Goal: Check status: Check status

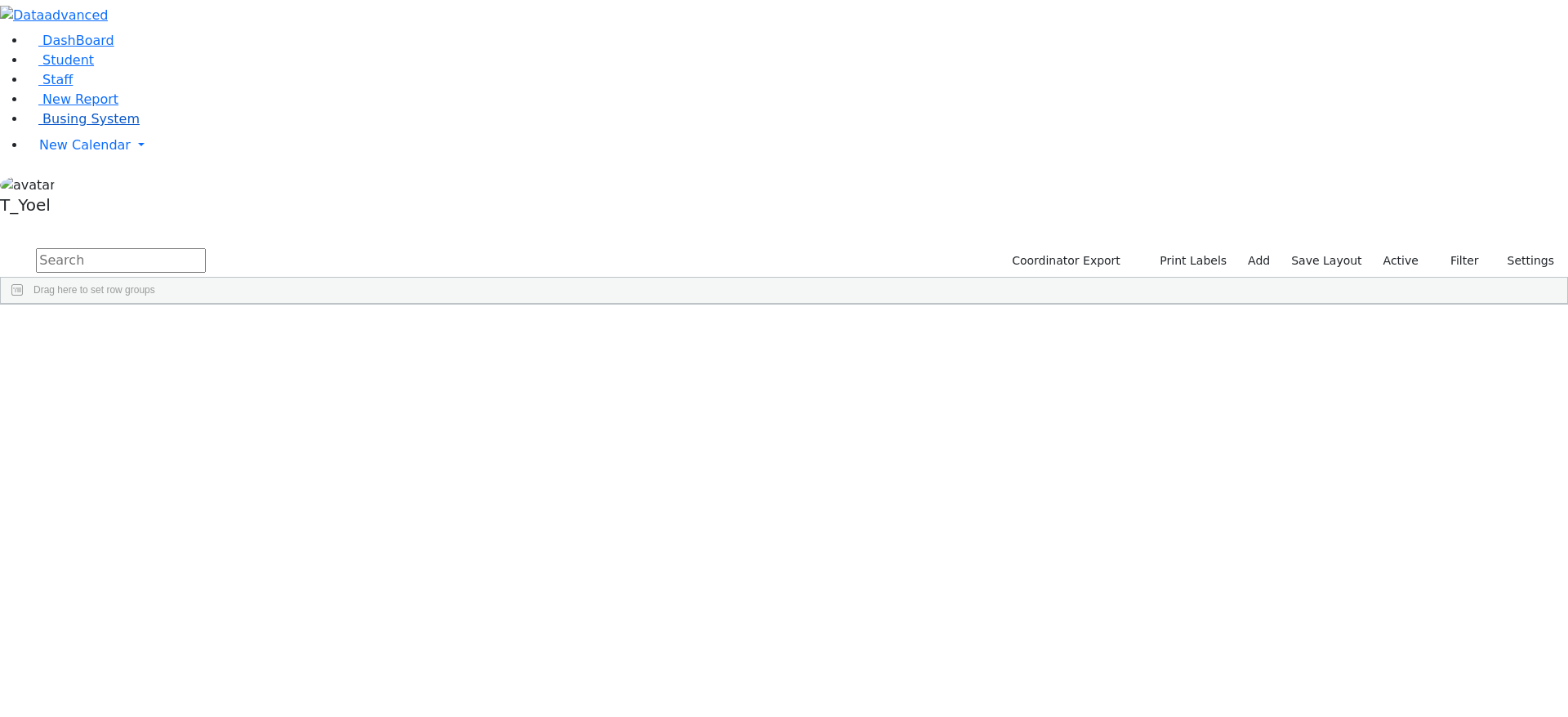
click at [71, 126] on span "Busing System" at bounding box center [90, 118] width 97 height 16
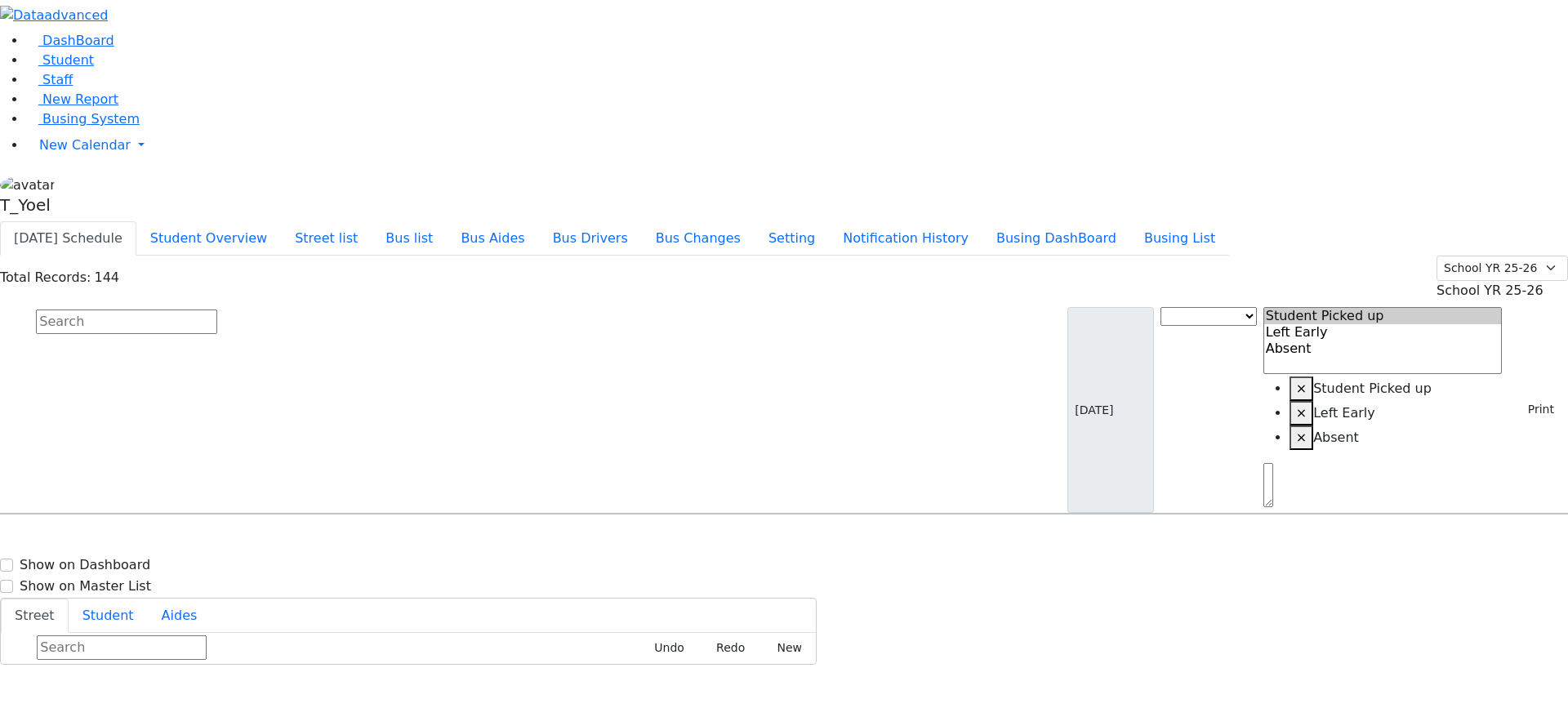
click at [1110, 2] on div "DashBoard Student Staff New Report Busing System" at bounding box center [784, 332] width 1568 height 664
click at [1092, 221] on button "Busing DashBoard" at bounding box center [1056, 238] width 148 height 34
click at [1218, 221] on button "Busing List" at bounding box center [1179, 238] width 99 height 34
click at [1130, 221] on button "Busing DashBoard" at bounding box center [1056, 238] width 148 height 34
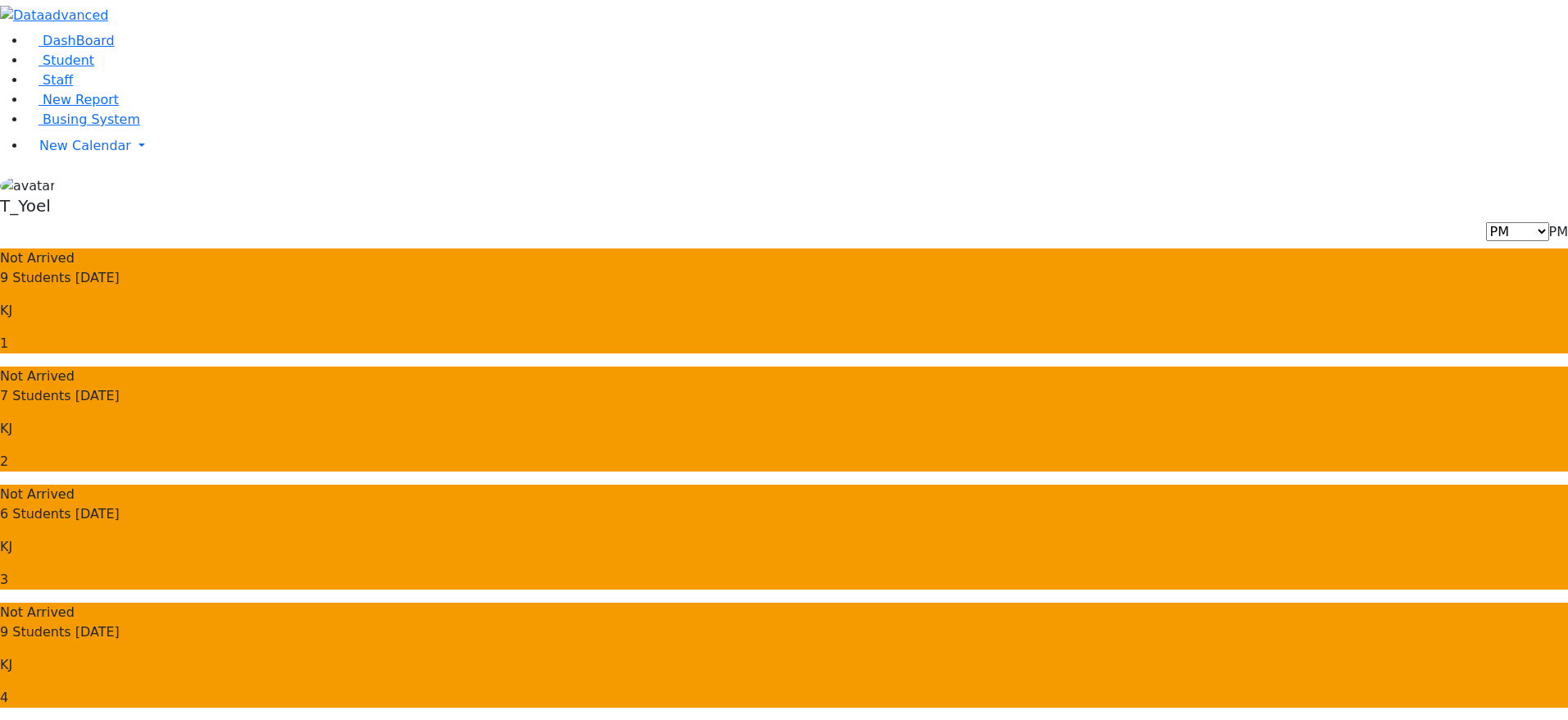
click at [1549, 224] on span "PM" at bounding box center [1558, 232] width 19 height 16
select select "3"
click at [1549, 224] on span "PM" at bounding box center [1558, 232] width 19 height 16
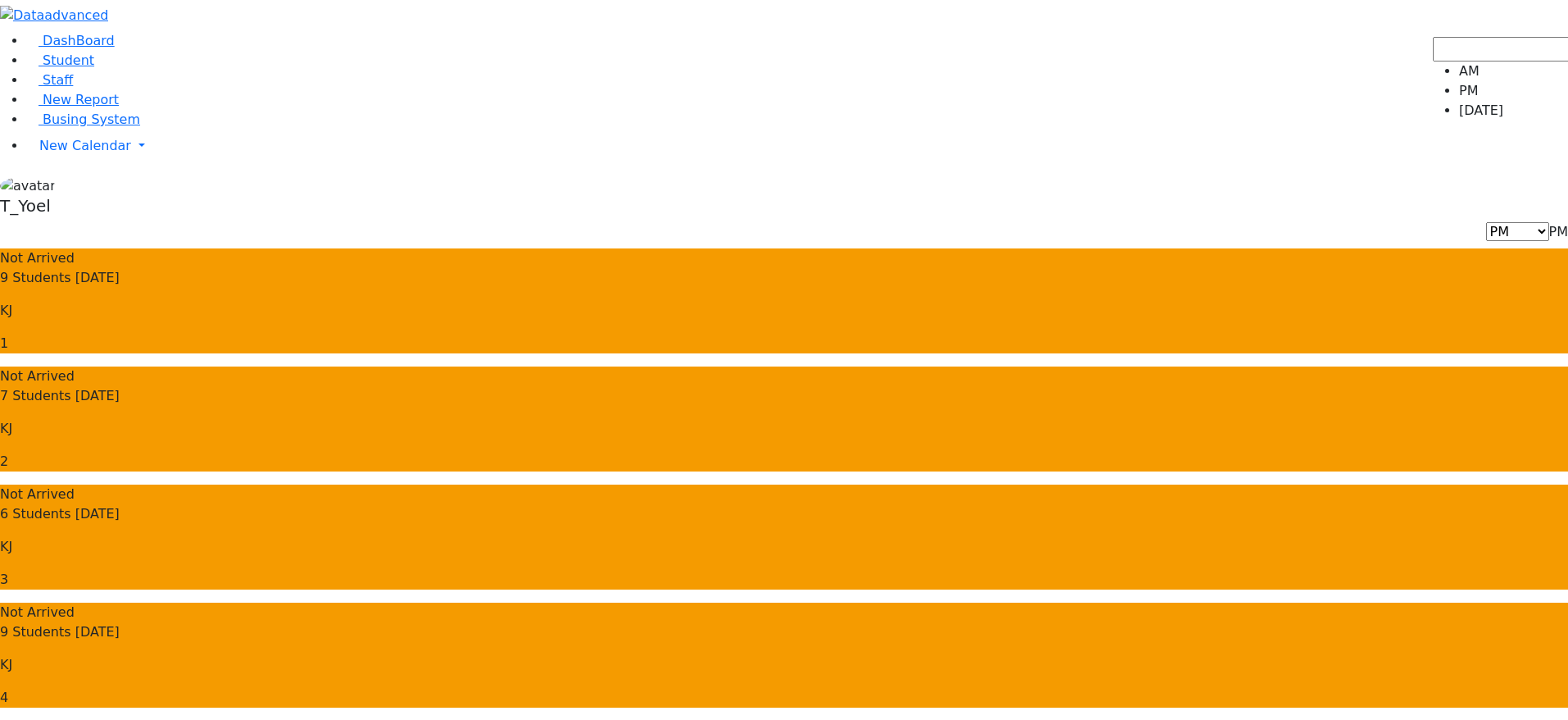
select select "3"
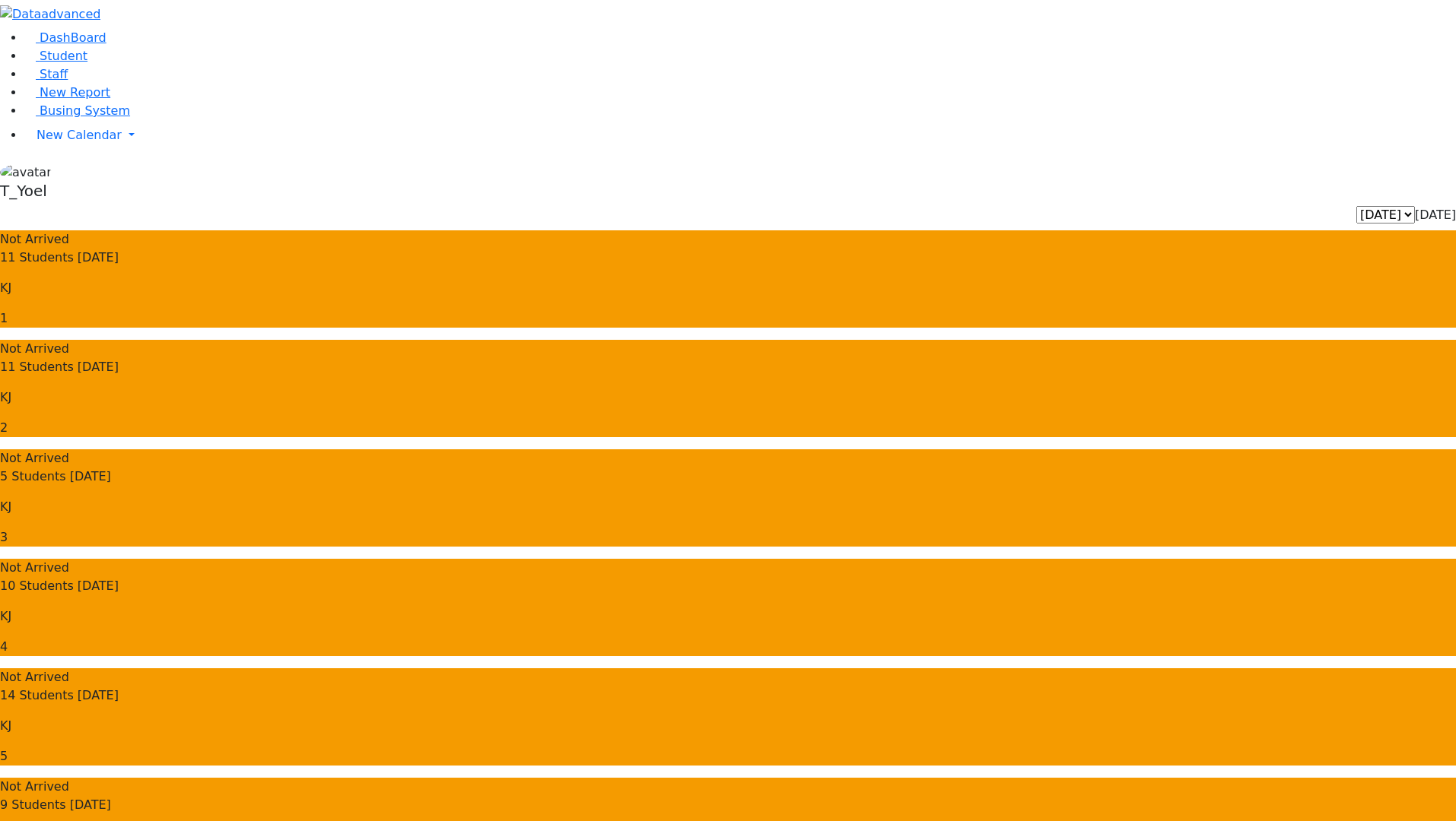
click at [136, 26] on button "button" at bounding box center [119, 15] width 31 height 29
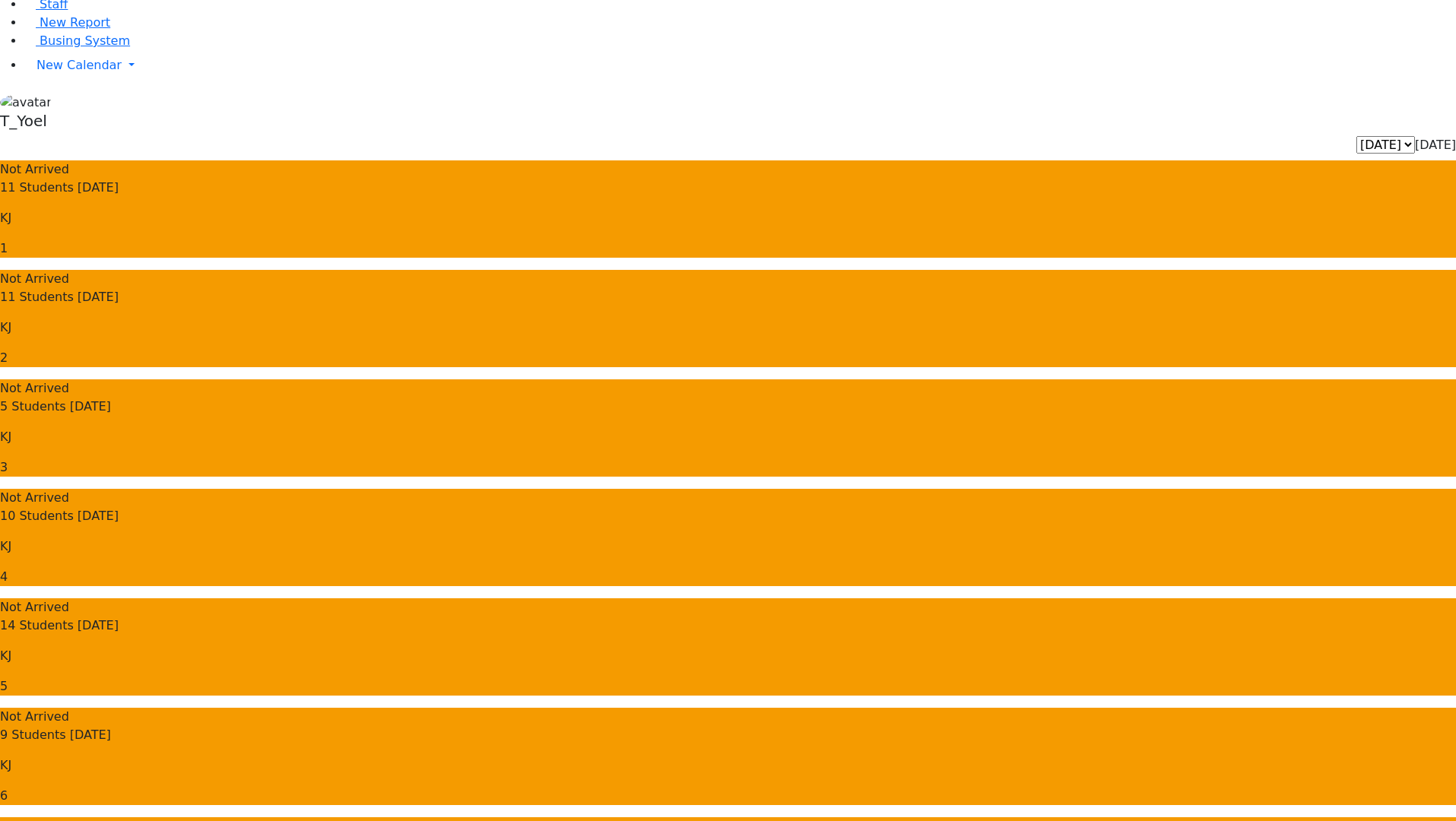
scroll to position [67, 0]
